Goal: Information Seeking & Learning: Learn about a topic

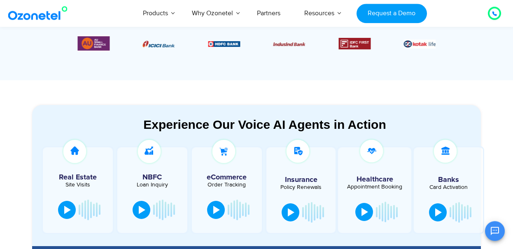
scroll to position [376, 0]
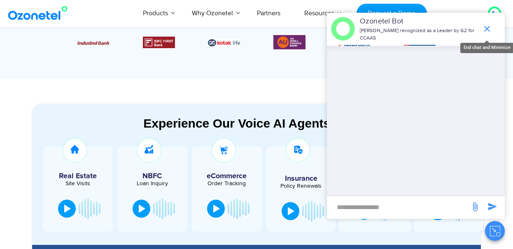
click at [489, 29] on icon "end chat or minimize" at bounding box center [487, 29] width 10 height 10
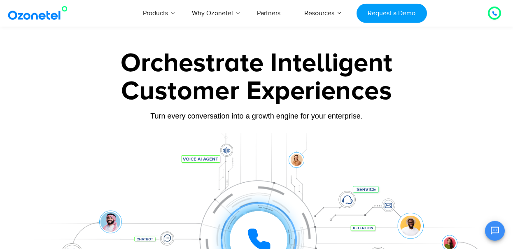
scroll to position [0, 0]
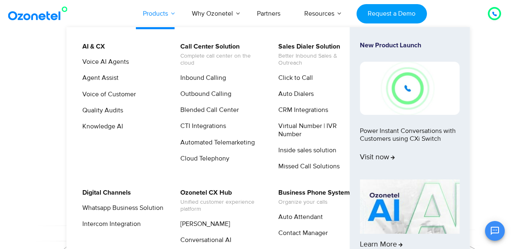
click at [173, 13] on link "Products" at bounding box center [155, 13] width 49 height 27
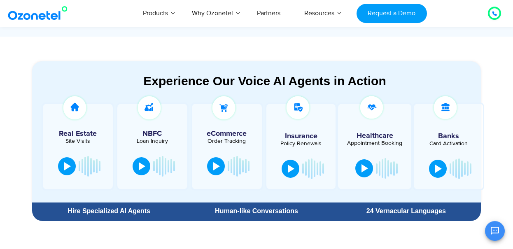
scroll to position [376, 0]
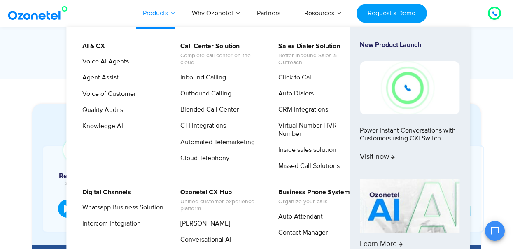
click at [175, 14] on link "Products" at bounding box center [155, 13] width 49 height 27
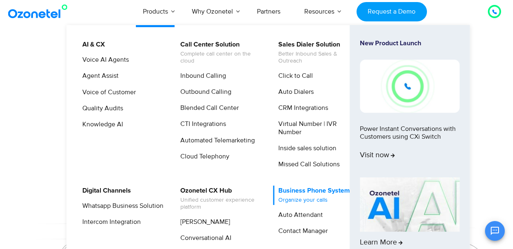
scroll to position [0, 0]
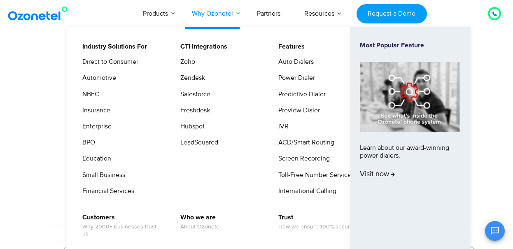
click at [239, 9] on link "Why Ozonetel" at bounding box center [212, 13] width 65 height 27
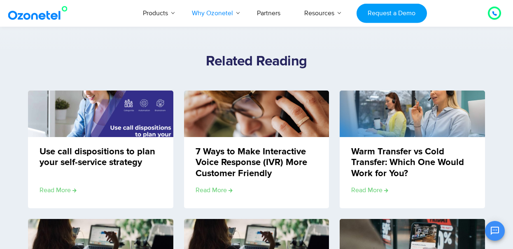
scroll to position [986, 0]
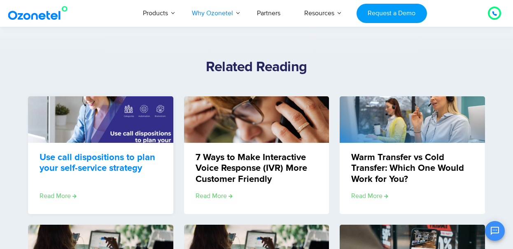
click at [90, 163] on link "Use call dispositions to plan your self-service strategy" at bounding box center [101, 163] width 122 height 22
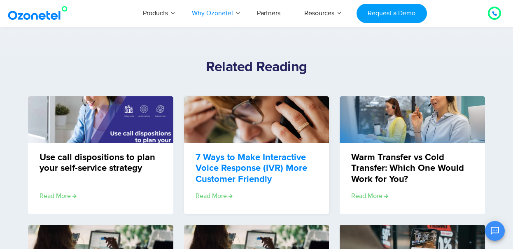
click at [236, 161] on link "7 Ways to Make Interactive Voice Response (IVR) More Customer Friendly" at bounding box center [257, 168] width 122 height 33
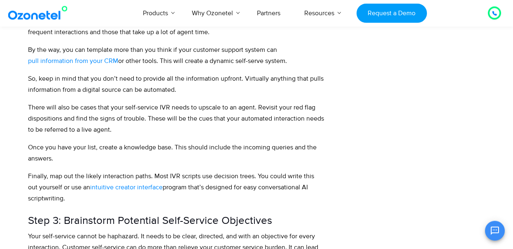
scroll to position [845, 0]
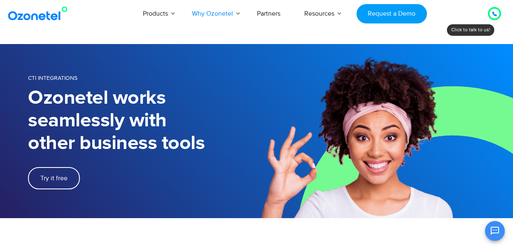
scroll to position [986, 0]
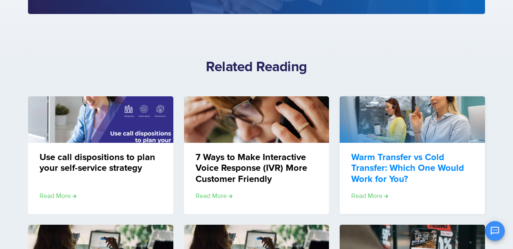
click at [389, 162] on link "Warm Transfer vs Cold Transfer: Which One Would Work for You?" at bounding box center [412, 168] width 122 height 33
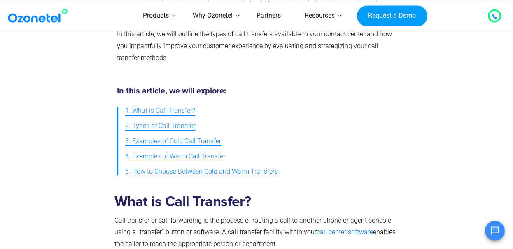
scroll to position [282, 0]
